Goal: Task Accomplishment & Management: Use online tool/utility

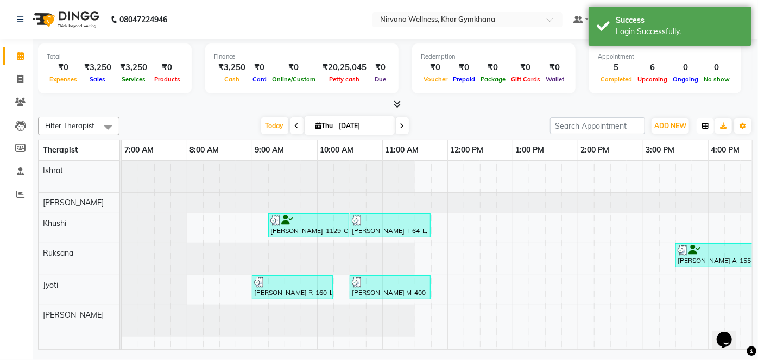
click at [709, 126] on button "button" at bounding box center [704, 125] width 17 height 15
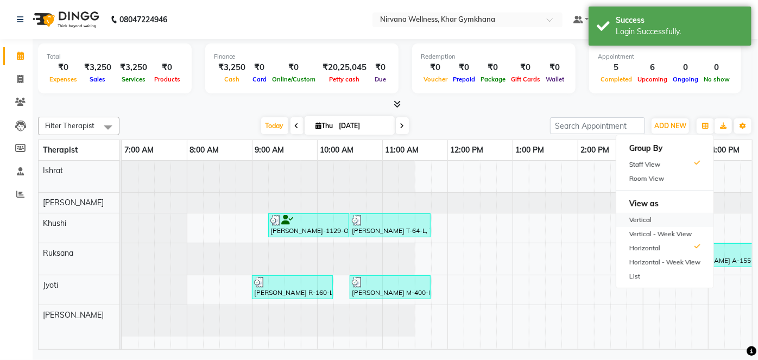
click at [687, 214] on div "Vertical" at bounding box center [664, 220] width 97 height 14
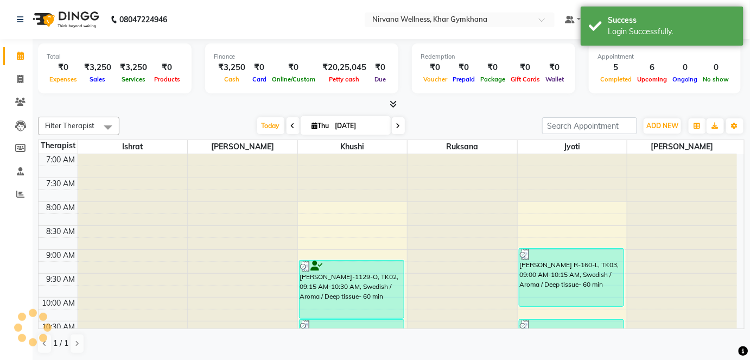
scroll to position [472, 0]
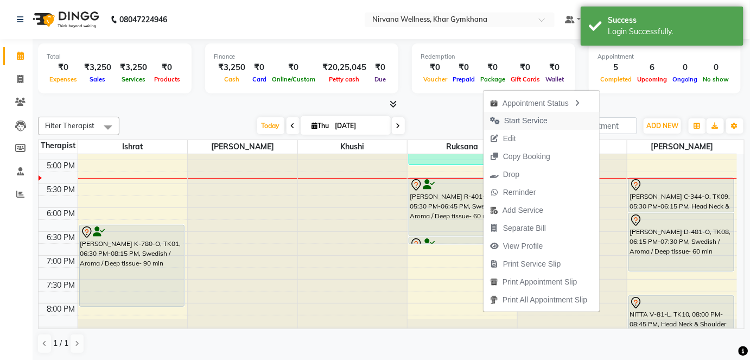
click at [539, 122] on span "Start Service" at bounding box center [525, 120] width 43 height 11
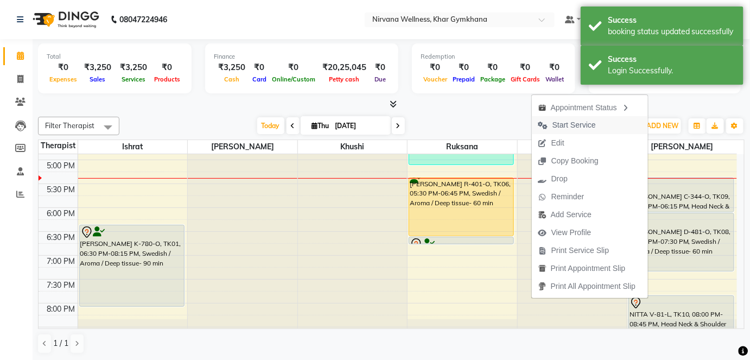
click at [586, 126] on span "Start Service" at bounding box center [574, 124] width 43 height 11
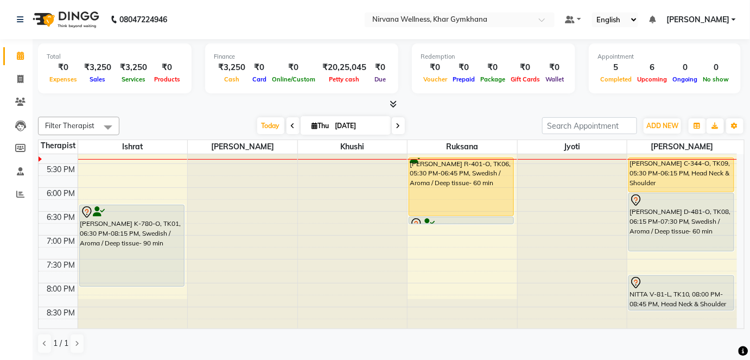
scroll to position [431, 0]
